Goal: Transaction & Acquisition: Purchase product/service

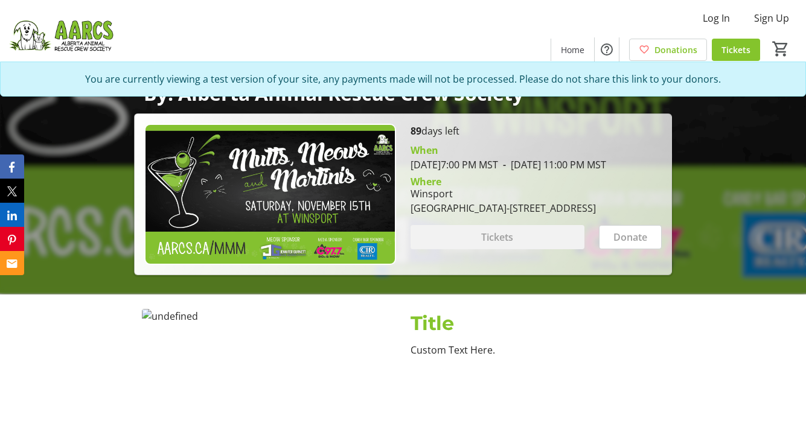
scroll to position [248, 0]
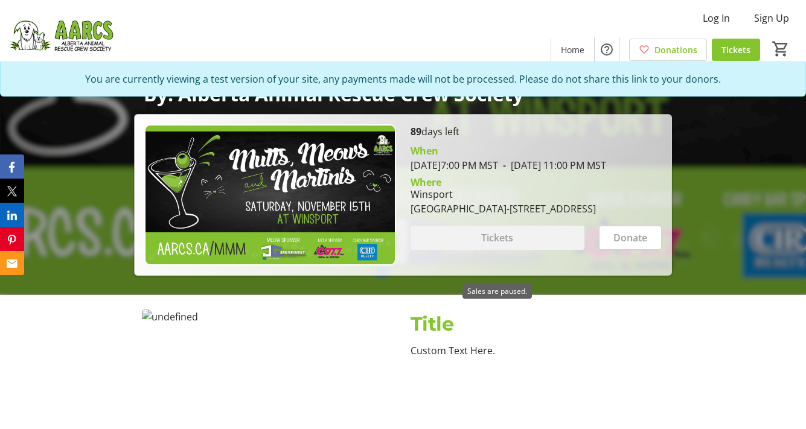
click at [501, 250] on div "Tickets" at bounding box center [498, 238] width 174 height 24
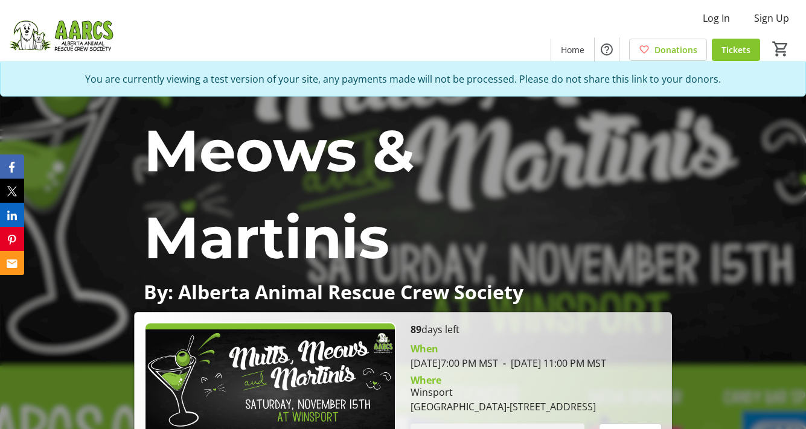
scroll to position [0, 0]
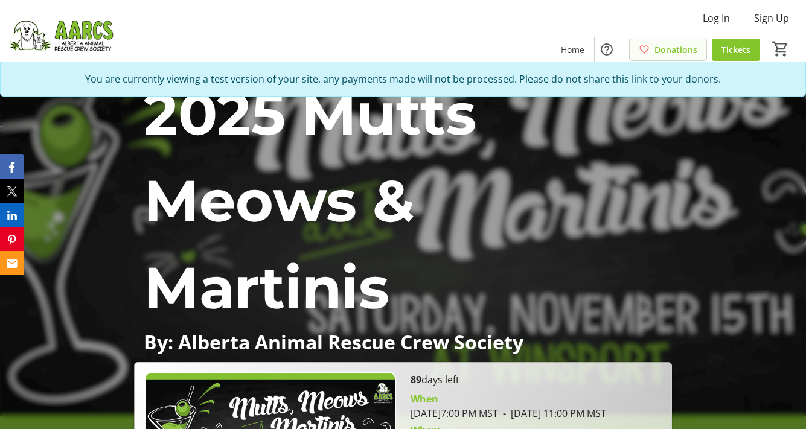
click at [671, 50] on span "Donations" at bounding box center [676, 49] width 43 height 13
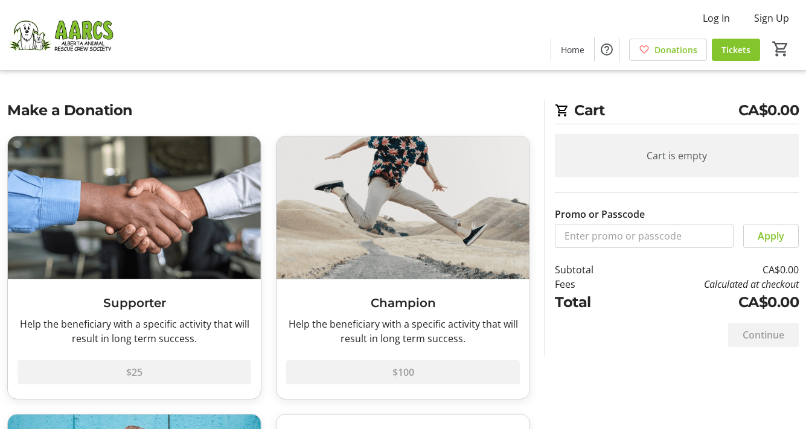
scroll to position [5, 0]
